Goal: Use online tool/utility: Utilize a website feature to perform a specific function

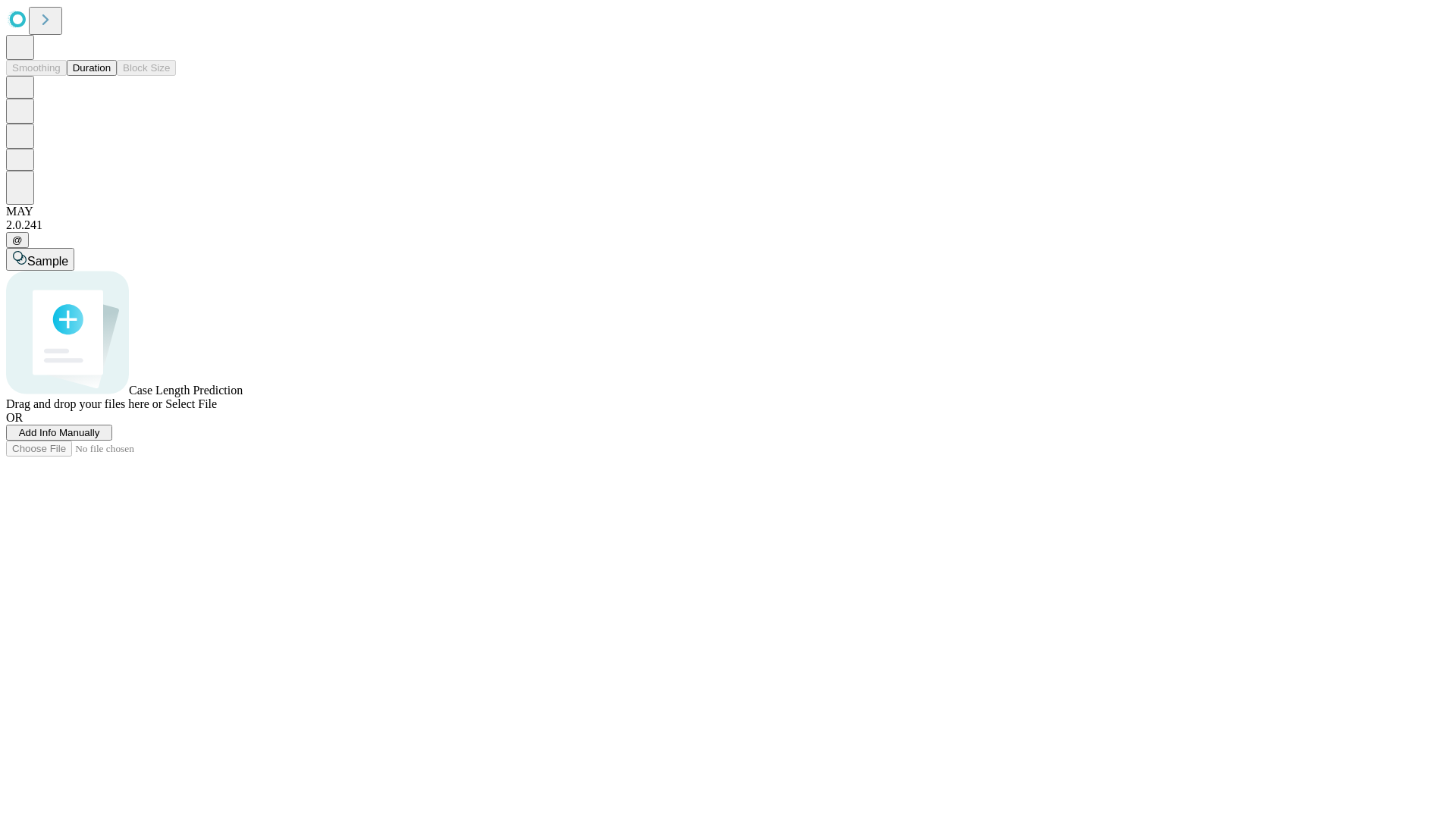
click at [111, 76] on button "Duration" at bounding box center [92, 67] width 50 height 16
click at [217, 410] on span "Select File" at bounding box center [191, 404] width 51 height 13
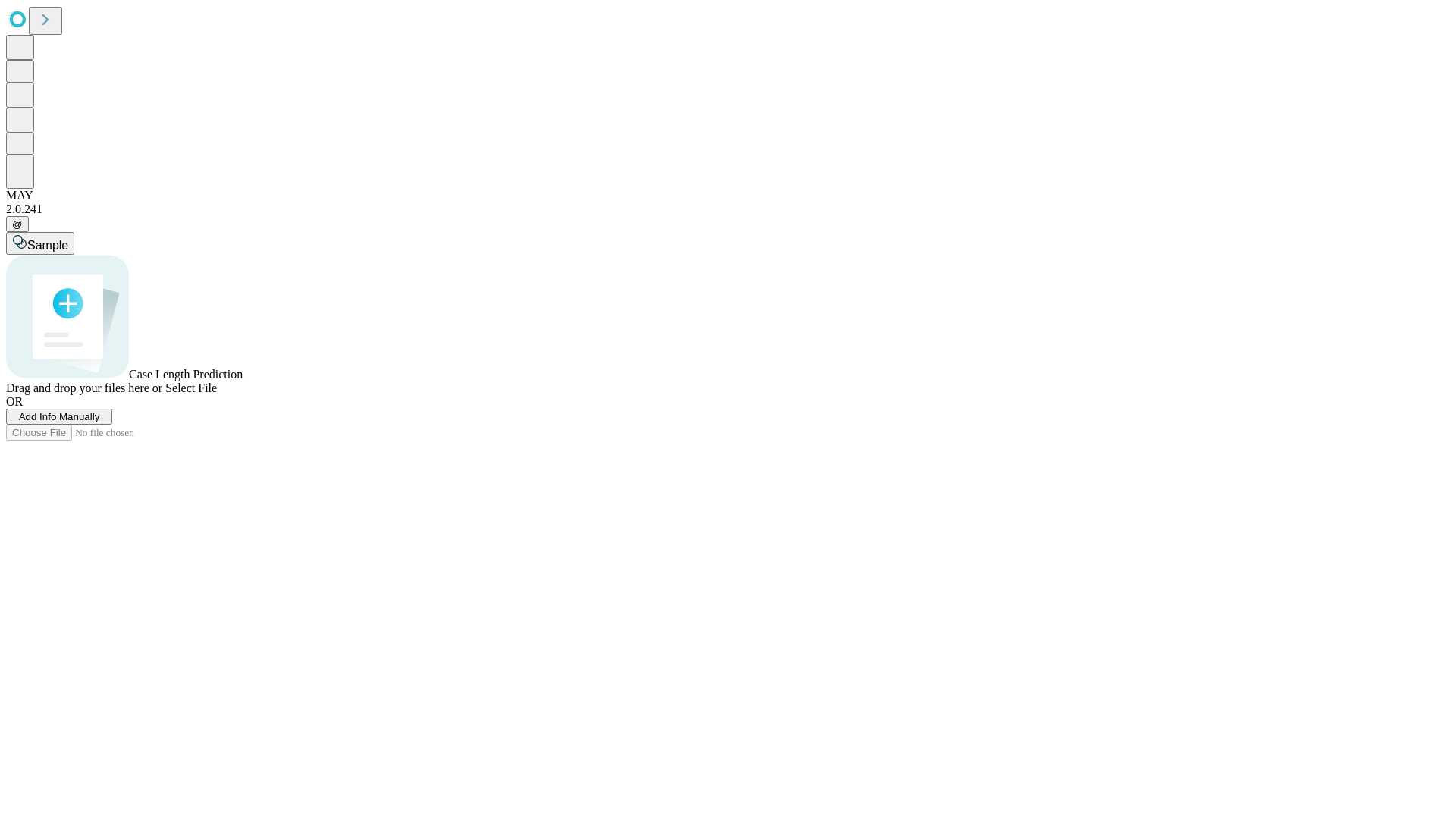
click at [217, 395] on span "Select File" at bounding box center [191, 388] width 51 height 13
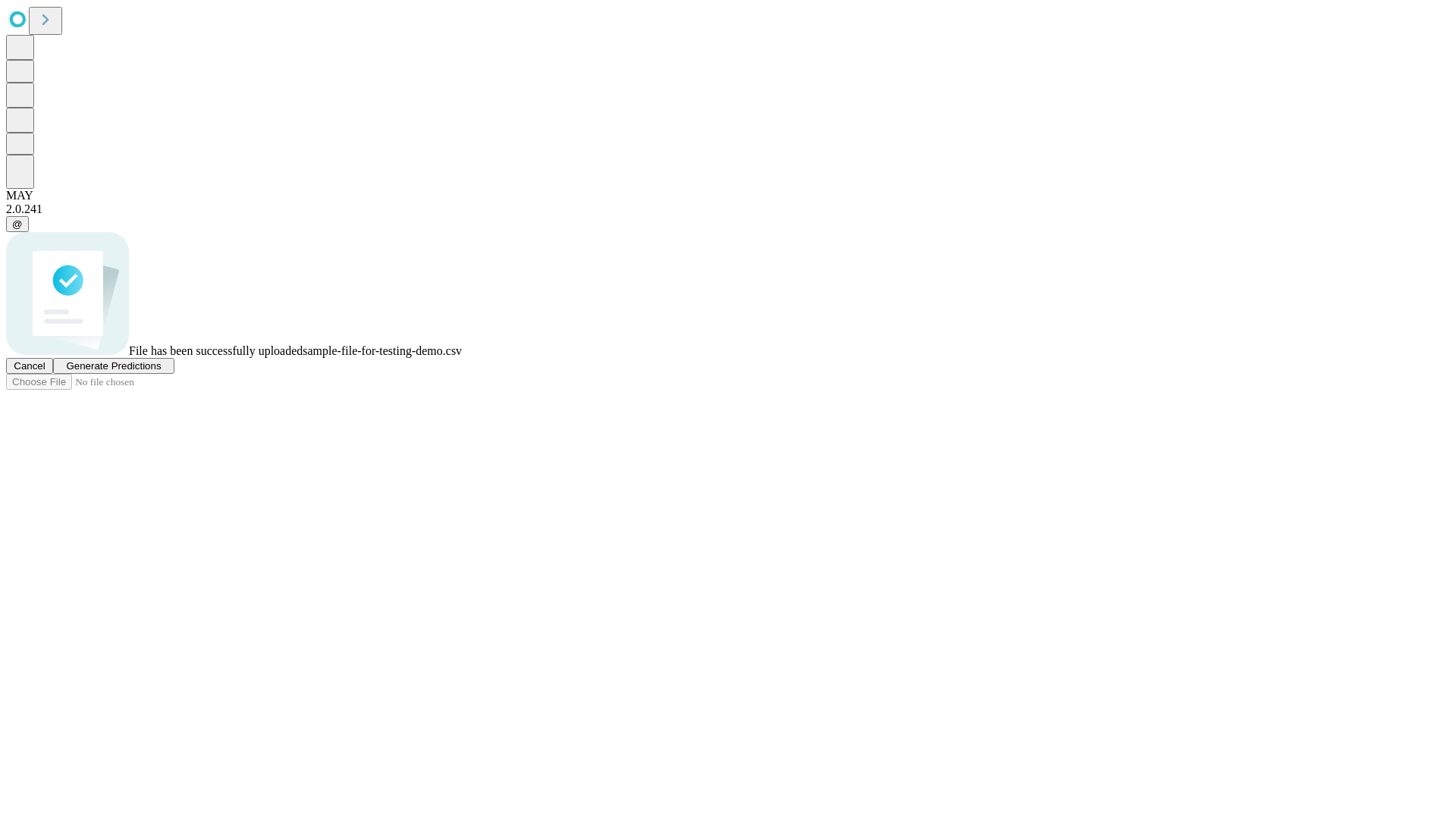
click at [160, 371] on span "Generate Predictions" at bounding box center [113, 366] width 95 height 12
